Goal: Task Accomplishment & Management: Use online tool/utility

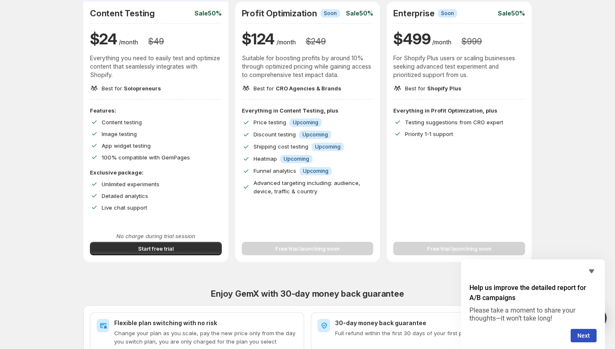
scroll to position [96, 0]
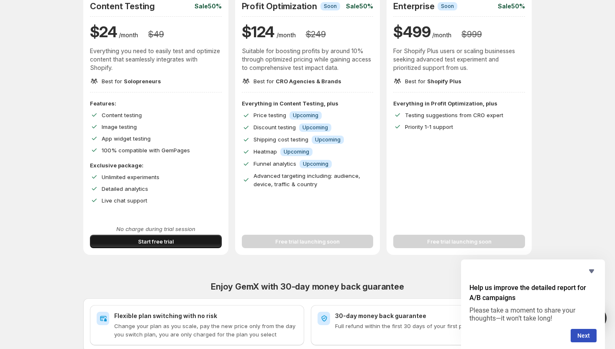
click at [172, 245] on span "Start free trial" at bounding box center [156, 241] width 36 height 8
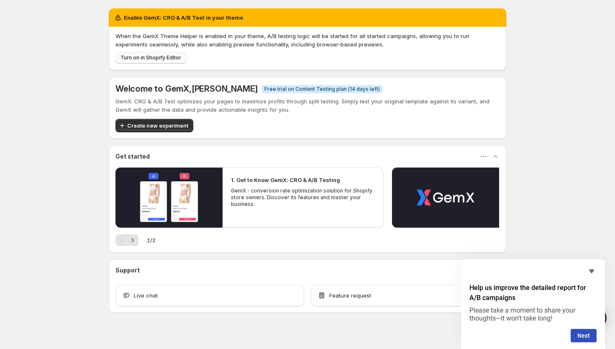
click at [154, 61] on button "Turn on in Shopify Editor" at bounding box center [151, 58] width 71 height 12
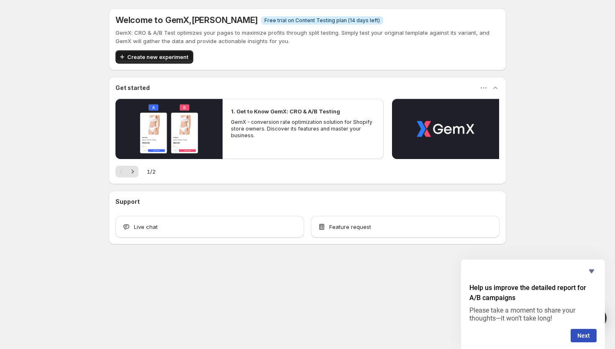
click at [144, 59] on span "Create new experiment" at bounding box center [157, 57] width 61 height 8
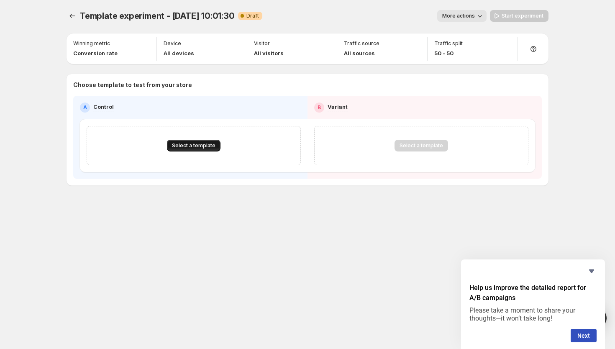
click at [189, 147] on span "Select a template" at bounding box center [194, 145] width 44 height 7
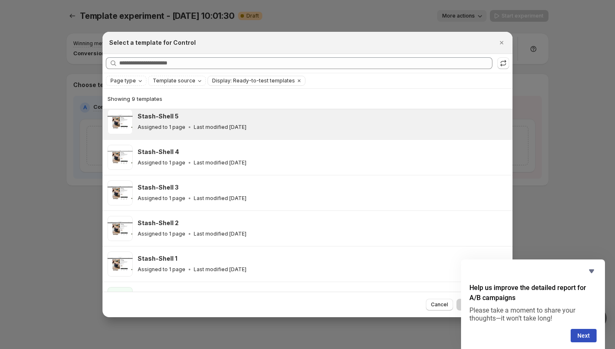
scroll to position [135, 0]
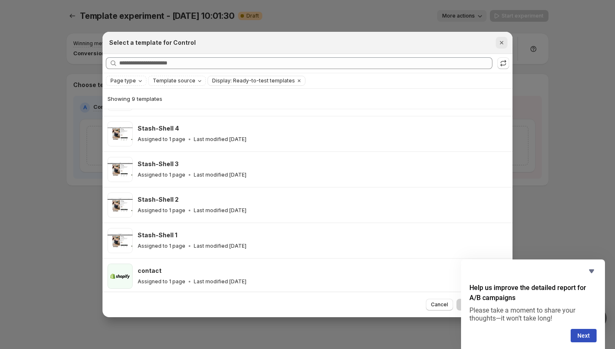
click at [499, 41] on icon "Close" at bounding box center [502, 43] width 8 height 8
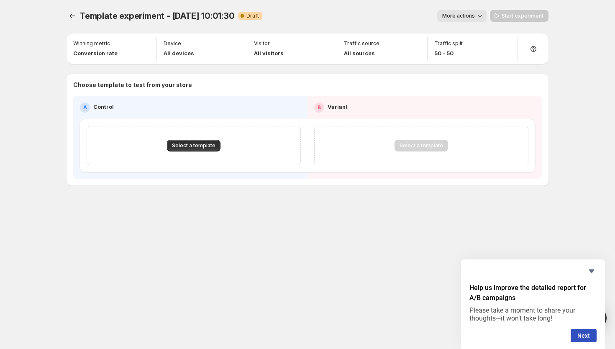
click at [465, 18] on span "More actions" at bounding box center [458, 16] width 33 height 7
click at [76, 14] on icon "Experiments" at bounding box center [72, 16] width 8 height 8
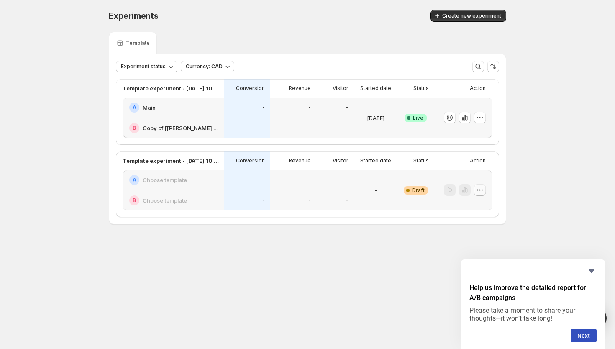
click at [479, 190] on icon "button" at bounding box center [480, 190] width 8 height 8
click at [482, 251] on span "Delete" at bounding box center [485, 250] width 41 height 8
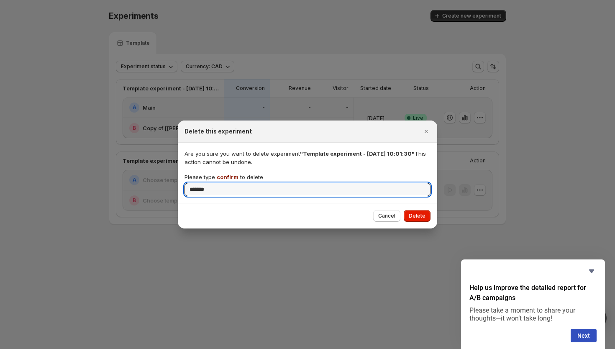
type input "*******"
